Goal: Task Accomplishment & Management: Complete application form

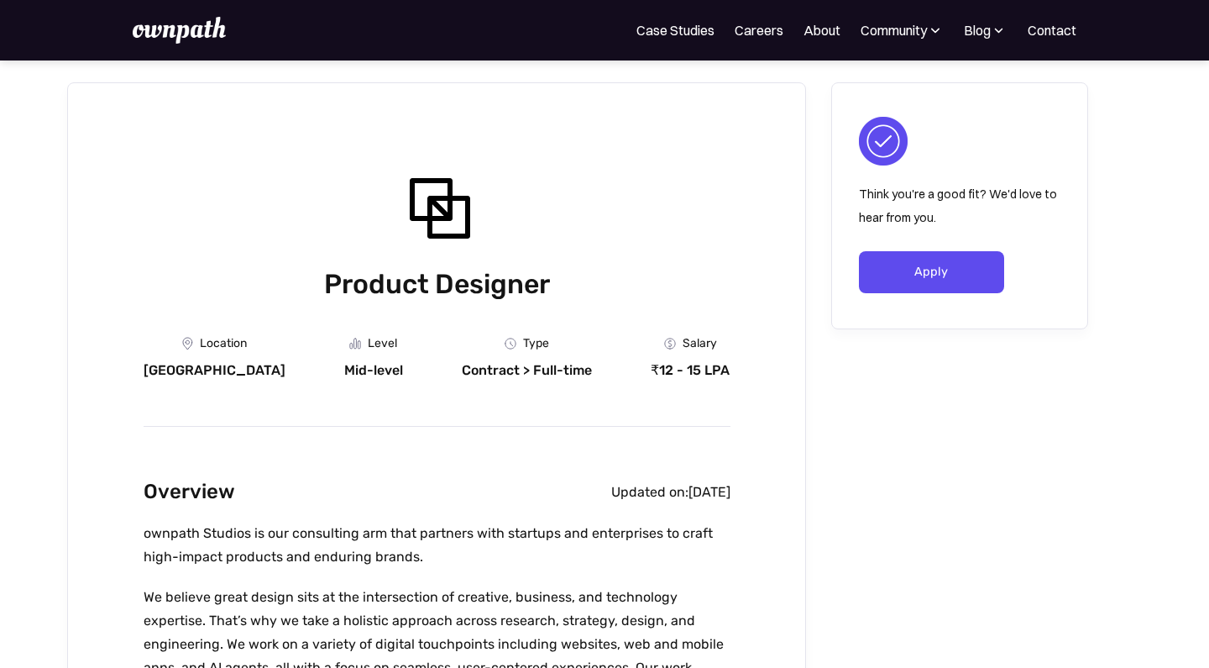
scroll to position [47, 0]
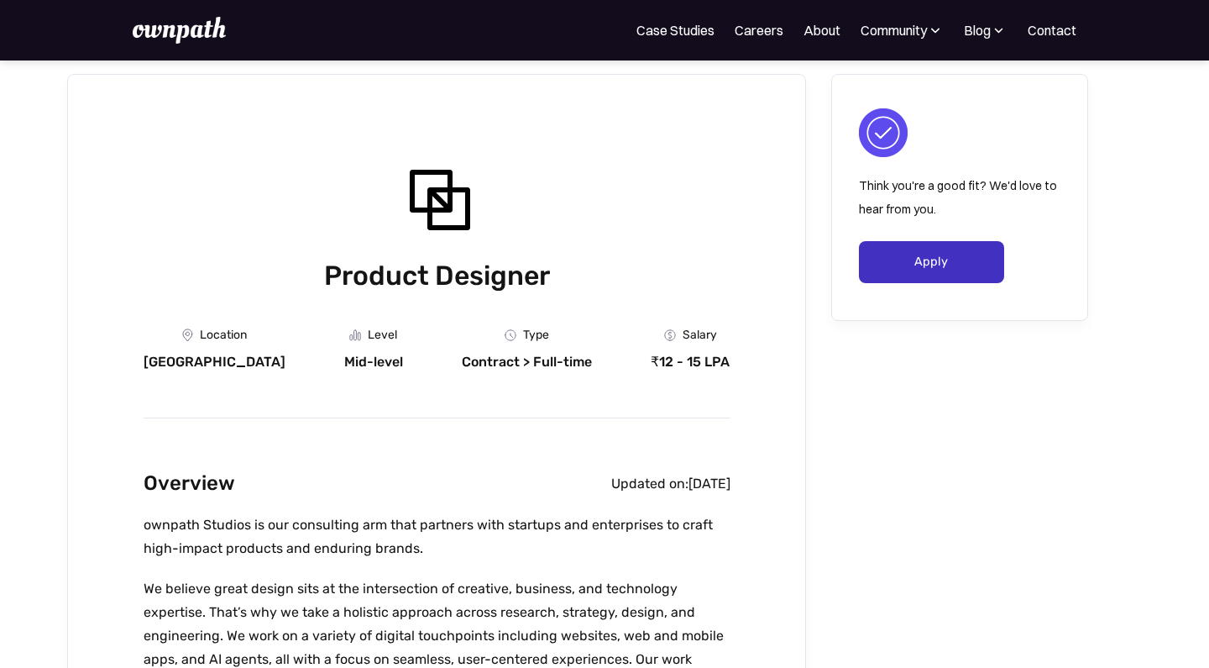
click at [893, 259] on link "Apply" at bounding box center [931, 262] width 145 height 42
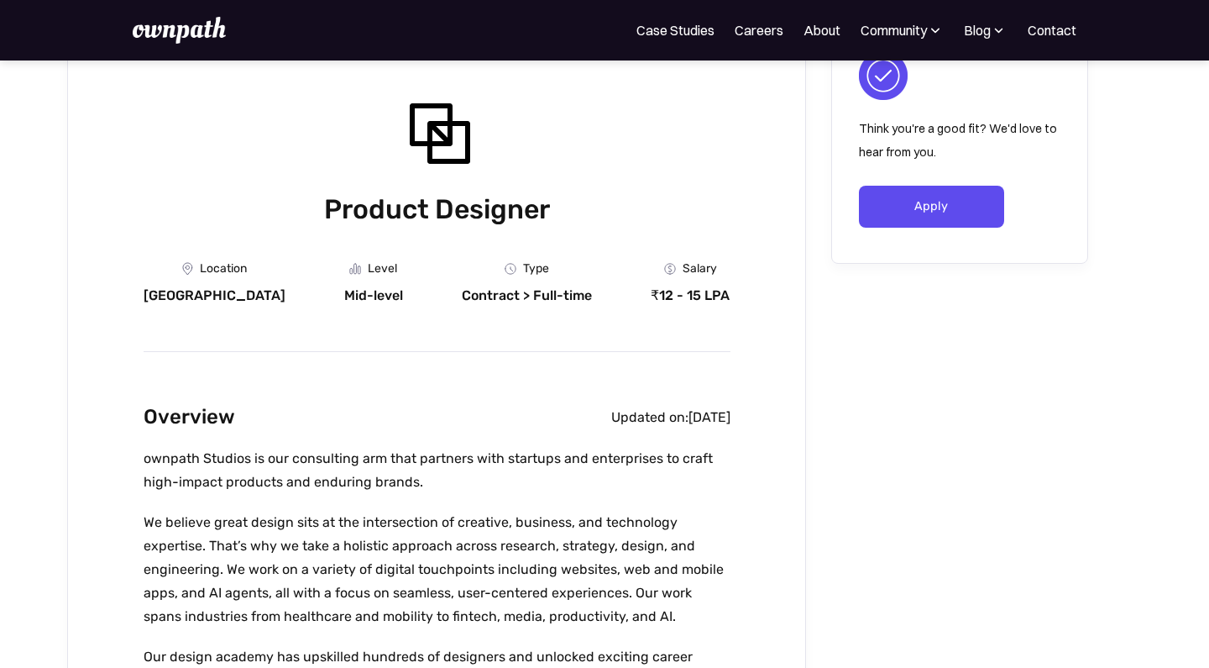
scroll to position [236, 0]
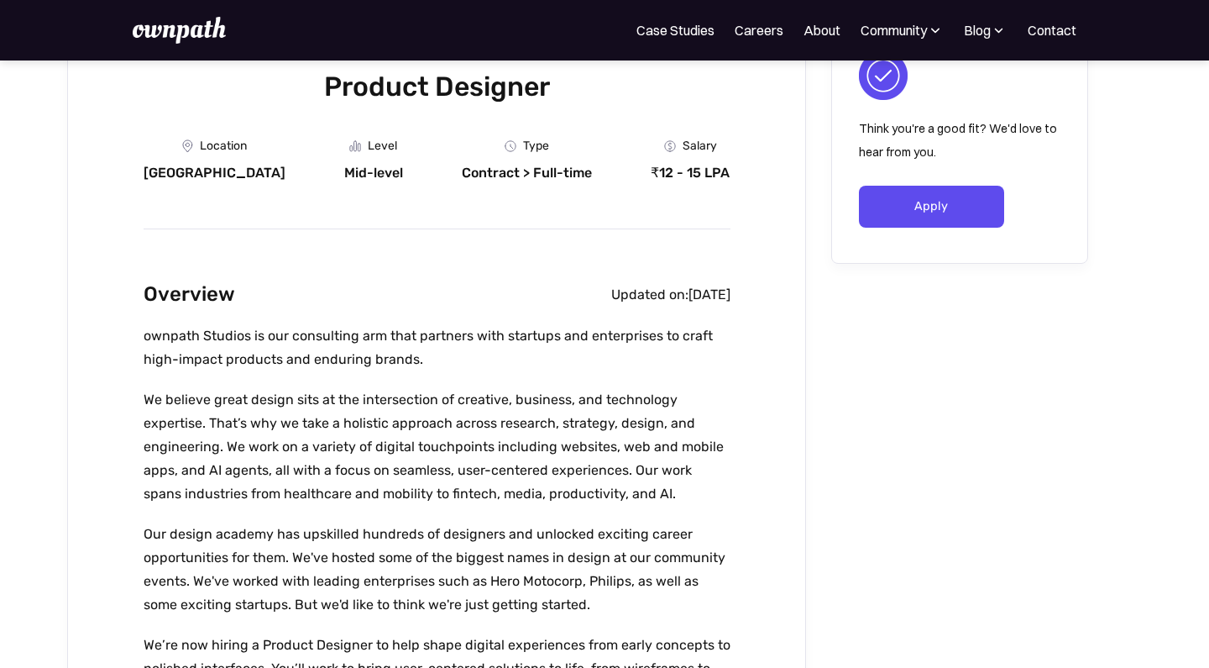
click at [158, 286] on h2 "Overview" at bounding box center [190, 294] width 92 height 33
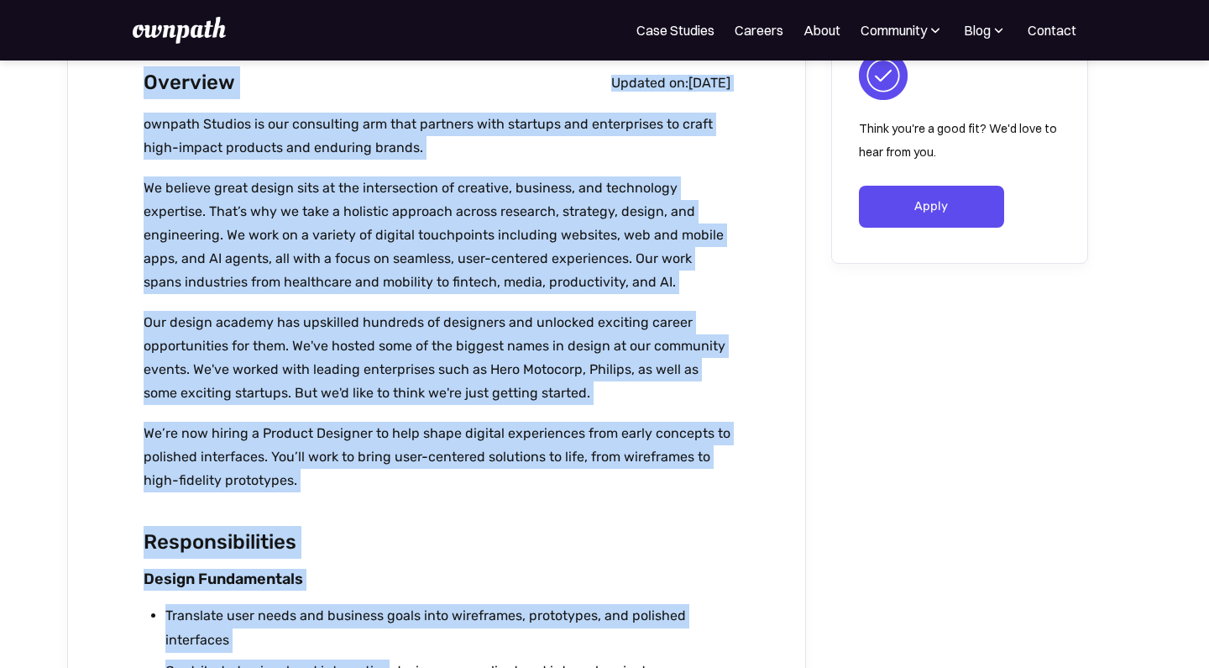
scroll to position [450, 0]
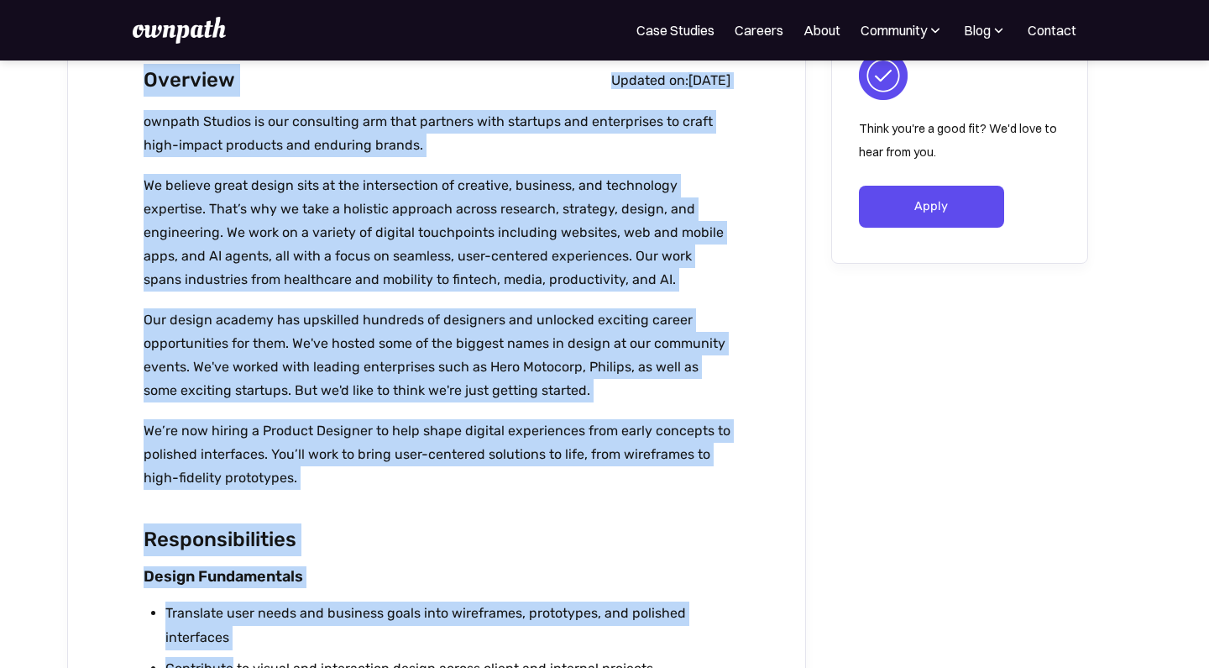
drag, startPoint x: 158, startPoint y: 286, endPoint x: 366, endPoint y: 595, distance: 372.0
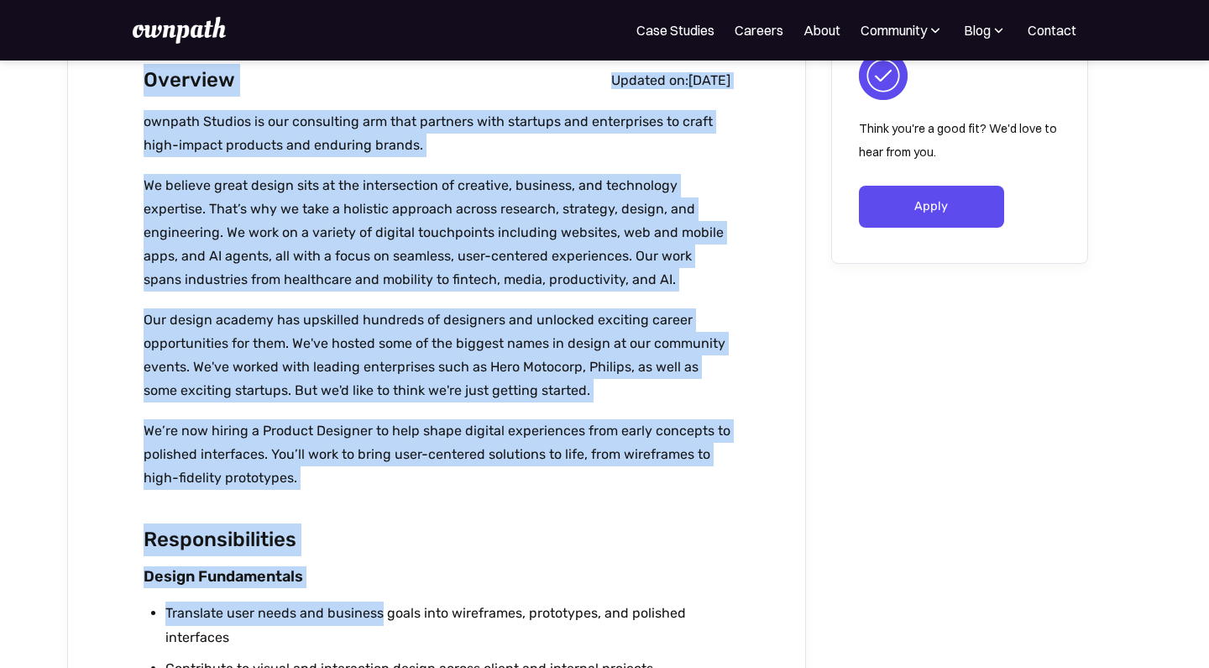
click at [343, 139] on p "ownpath Studios is our consulting arm that partners with startups and enterpris…" at bounding box center [437, 133] width 587 height 47
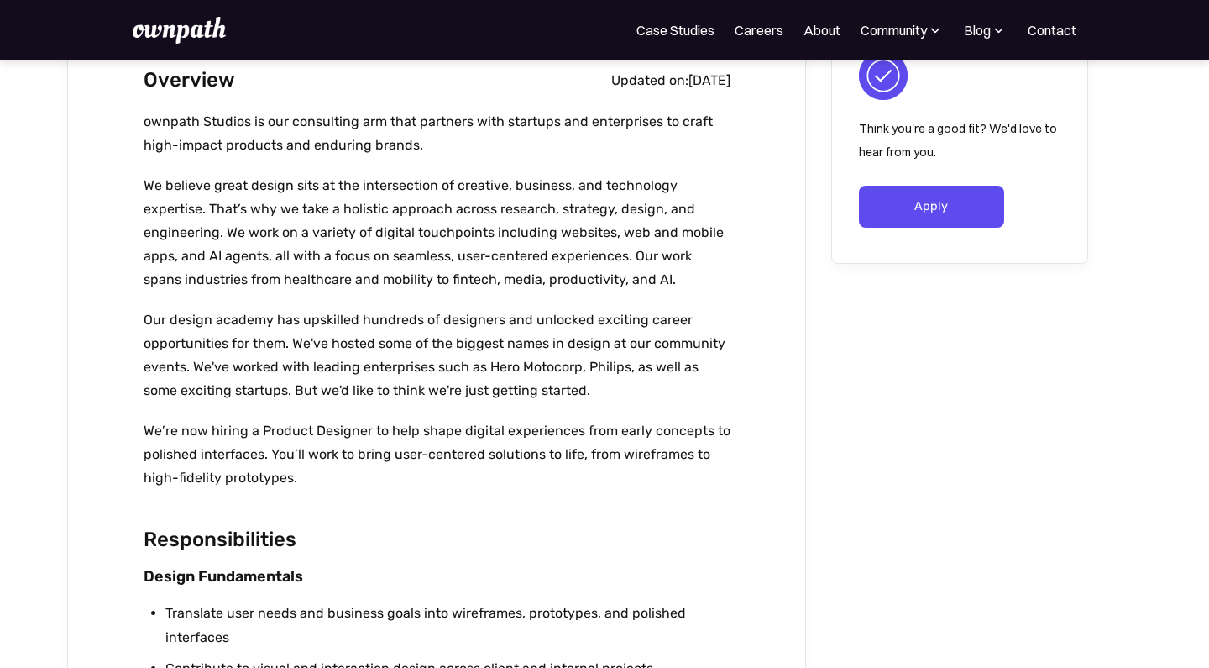
click at [167, 122] on p "ownpath Studios is our consulting arm that partners with startups and enterpris…" at bounding box center [437, 133] width 587 height 47
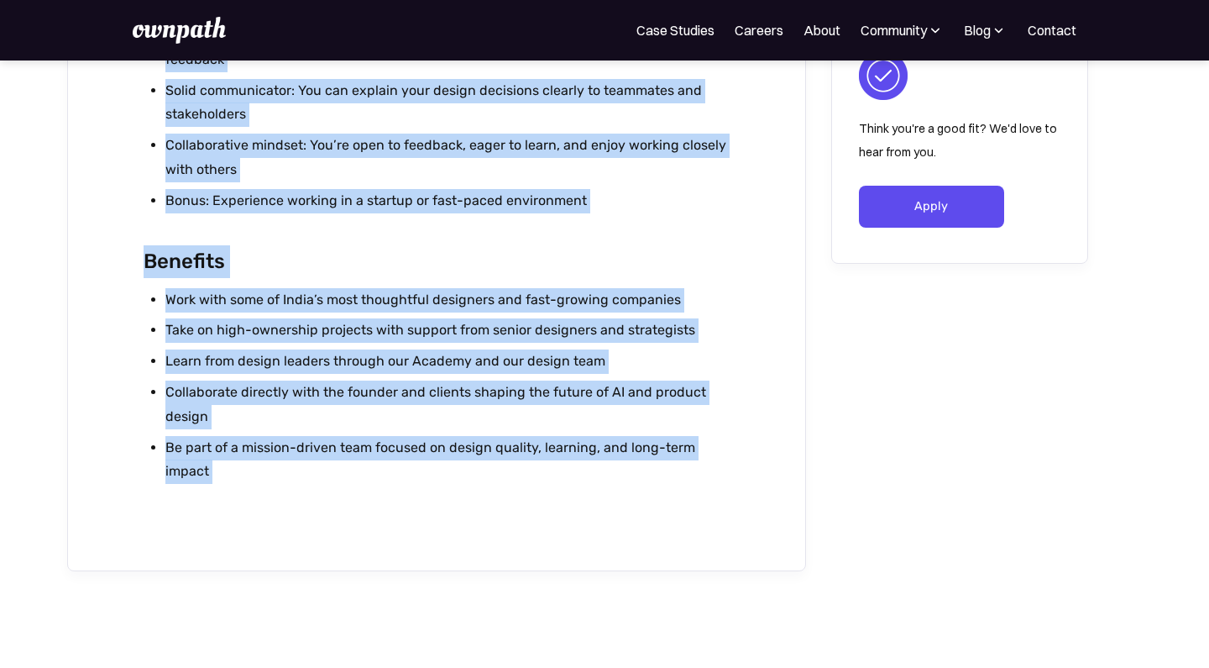
scroll to position [1838, 0]
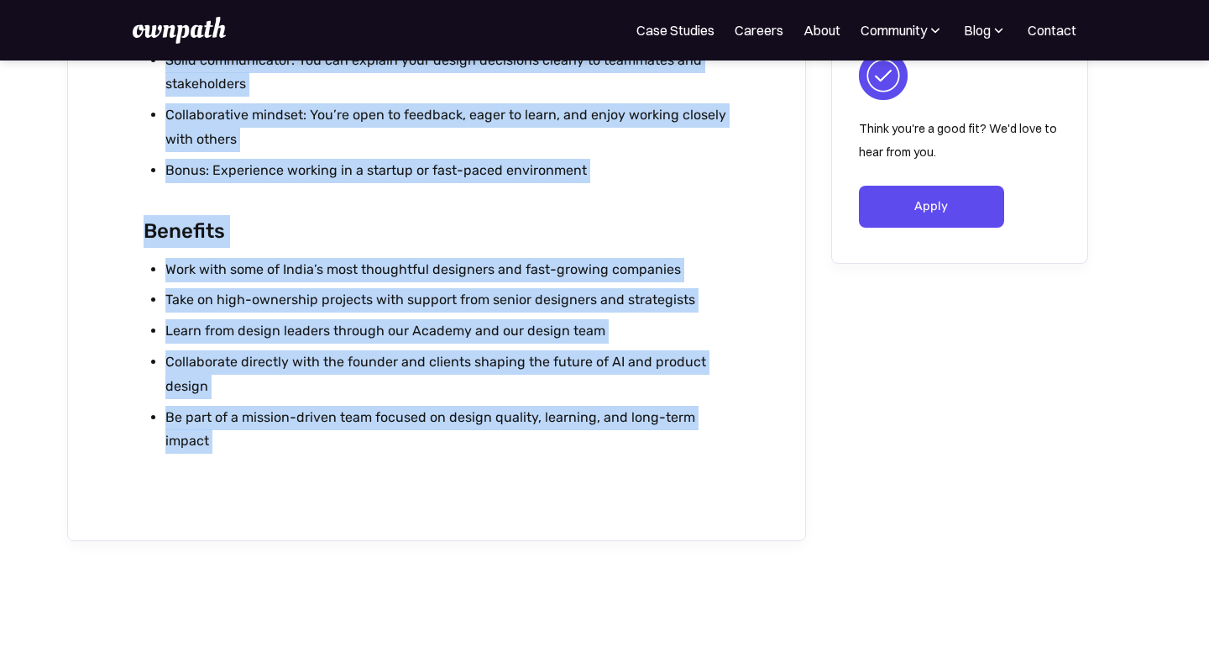
drag, startPoint x: 167, startPoint y: 122, endPoint x: 537, endPoint y: 443, distance: 489.9
copy div "ownpath Studios is our consulting arm that partners with startups and enterpris…"
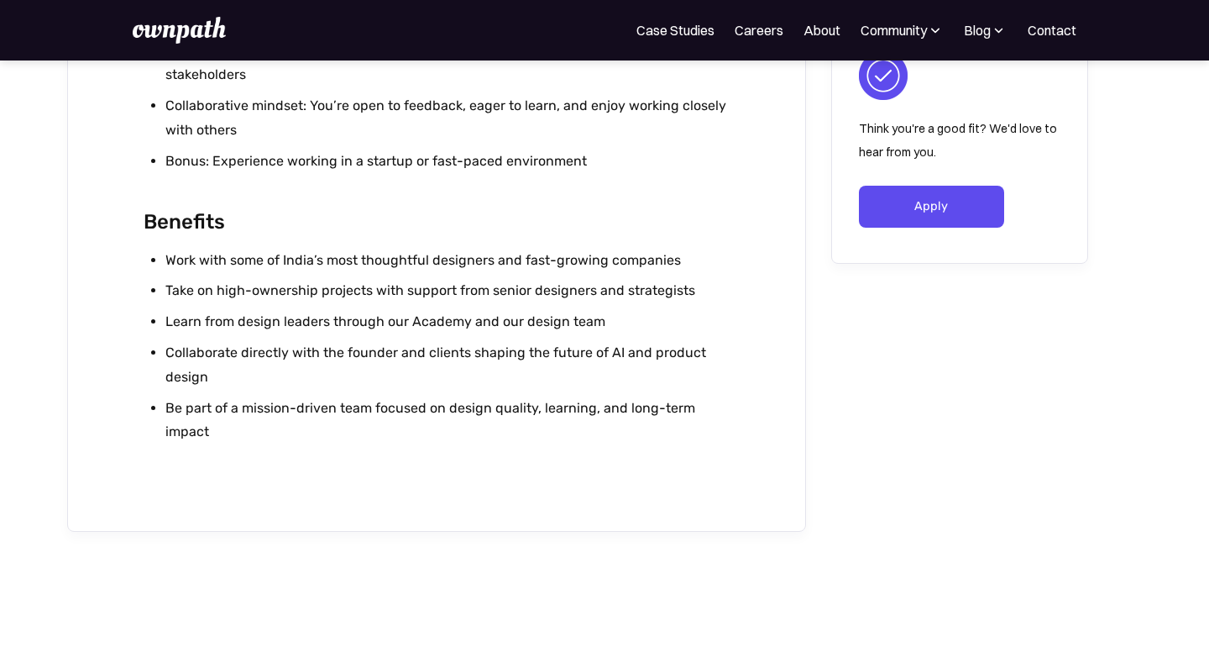
scroll to position [1866, 0]
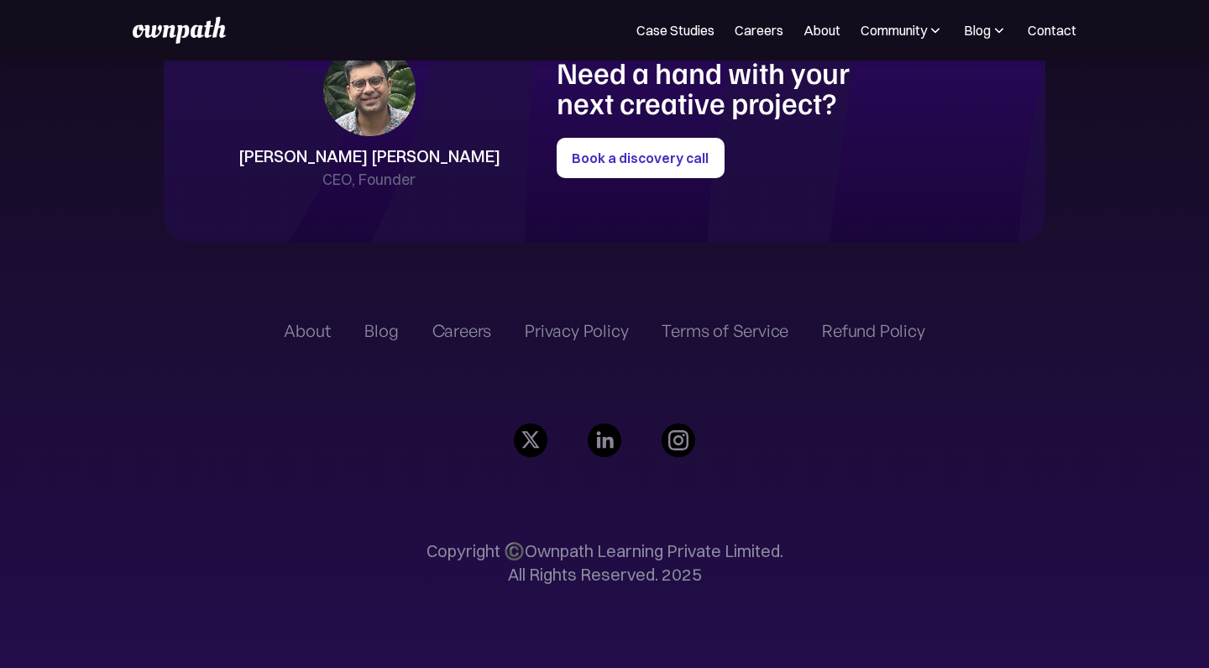
scroll to position [3873, 0]
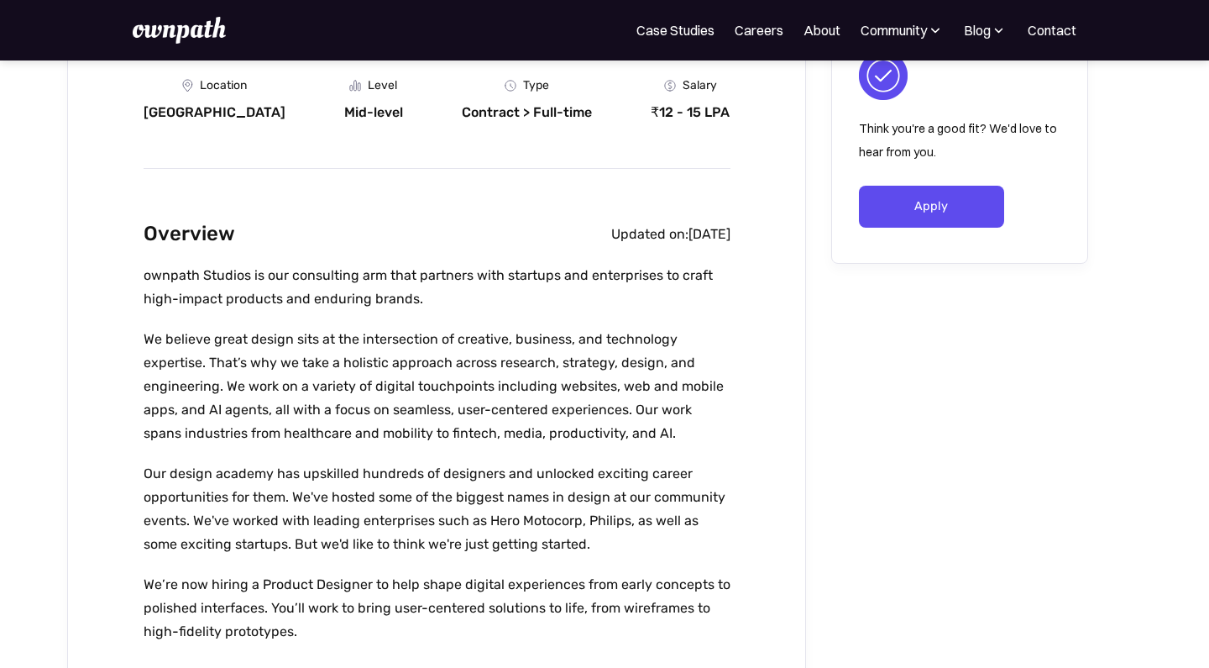
scroll to position [305, 0]
